Goal: Contribute content

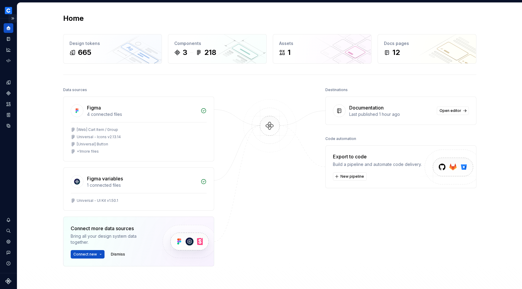
click at [13, 18] on button "Expand sidebar" at bounding box center [12, 18] width 8 height 8
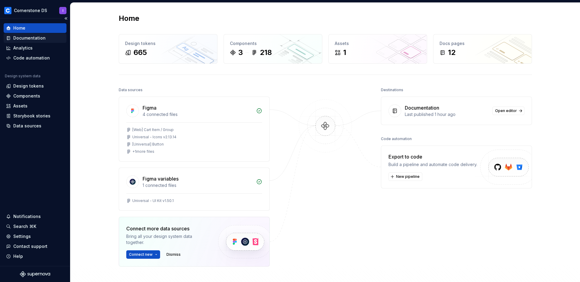
click at [29, 37] on div "Documentation" at bounding box center [29, 38] width 32 height 6
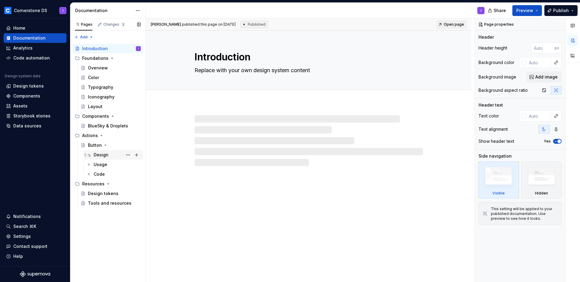
click at [101, 155] on div "Design" at bounding box center [101, 155] width 15 height 6
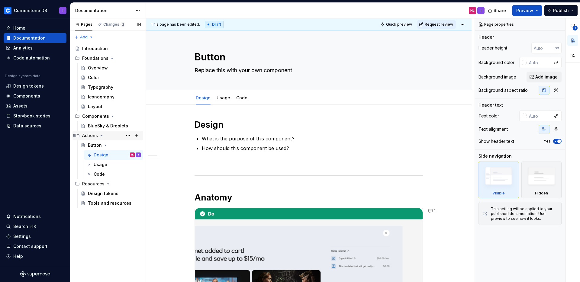
click at [99, 135] on icon "Page tree" at bounding box center [101, 135] width 5 height 5
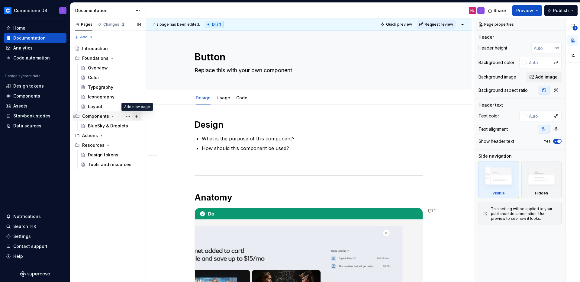
click at [137, 117] on button "Page tree" at bounding box center [136, 116] width 8 height 8
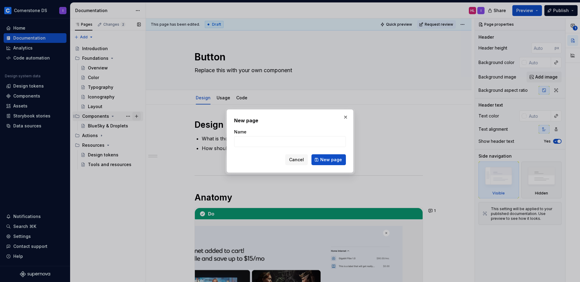
type textarea "*"
type input "Cards"
click button "New page" at bounding box center [328, 159] width 34 height 11
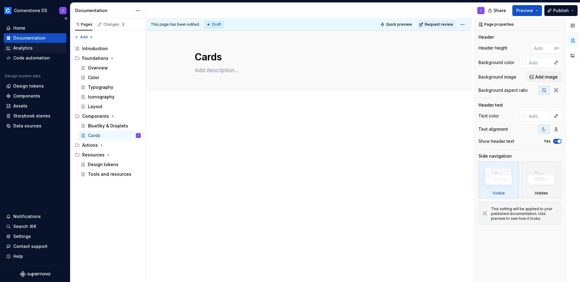
click at [34, 46] on div "Analytics" at bounding box center [35, 48] width 58 height 6
click at [31, 39] on div "Documentation" at bounding box center [29, 38] width 32 height 6
type textarea "*"
